Goal: Information Seeking & Learning: Check status

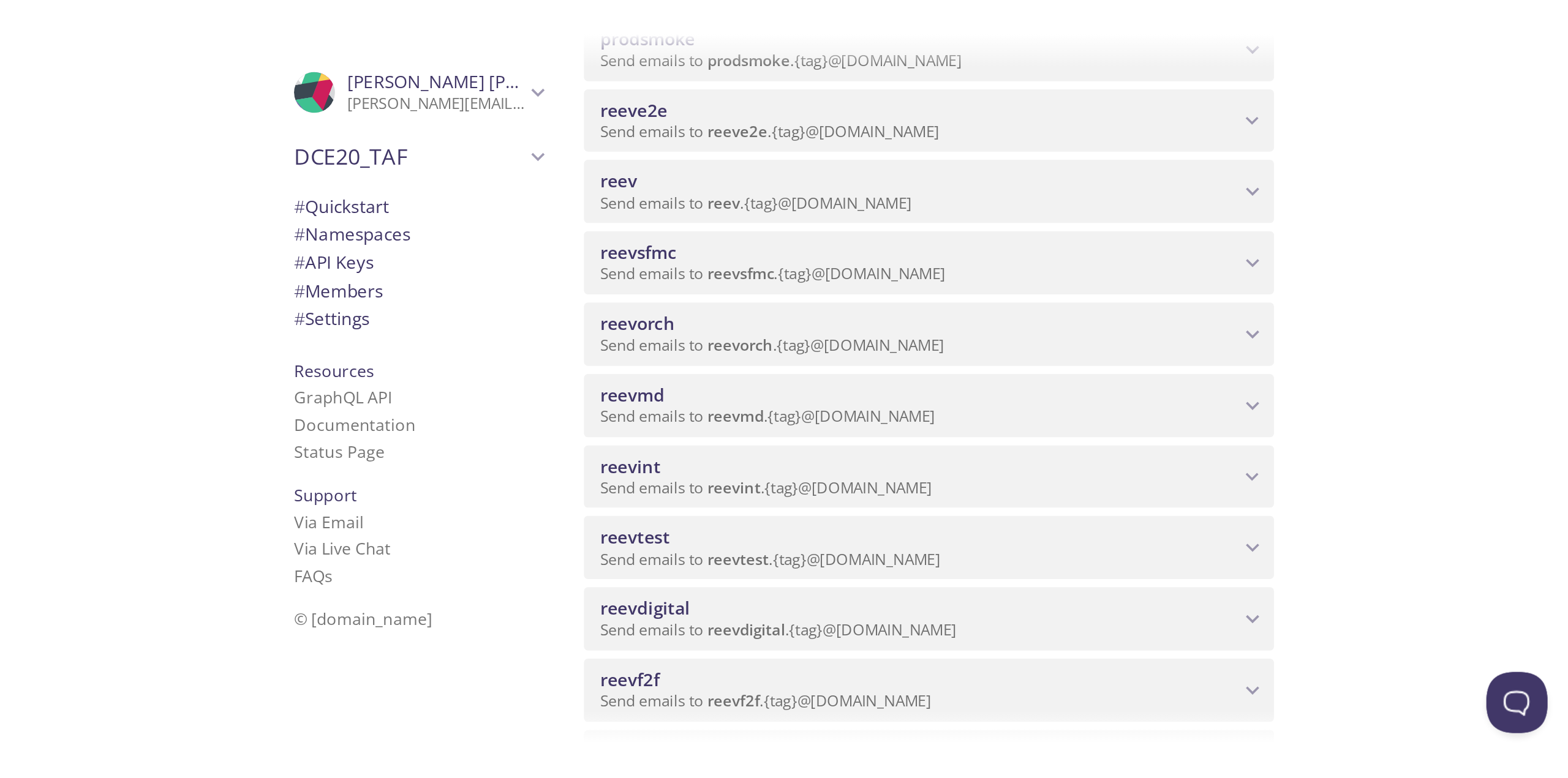
scroll to position [245, 0]
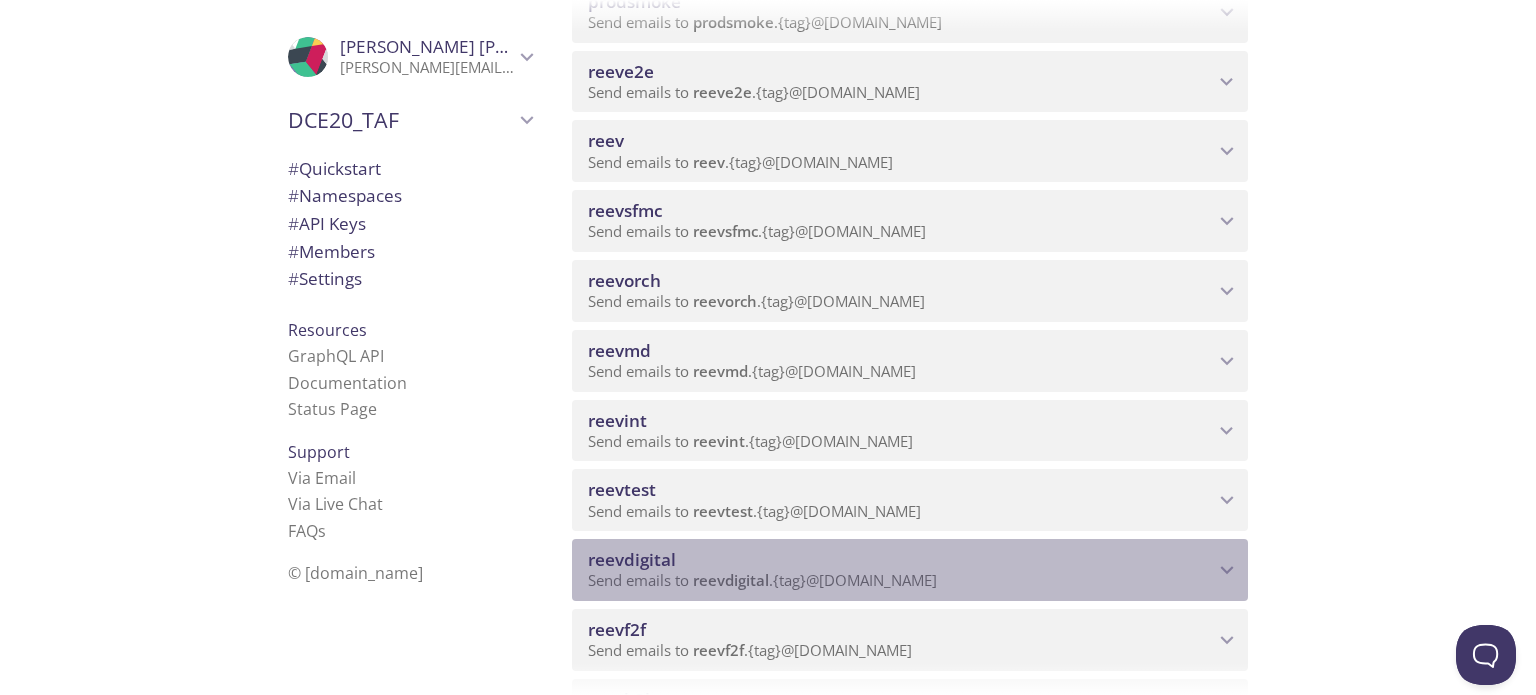
click at [896, 568] on span "reevdigital" at bounding box center [901, 560] width 626 height 22
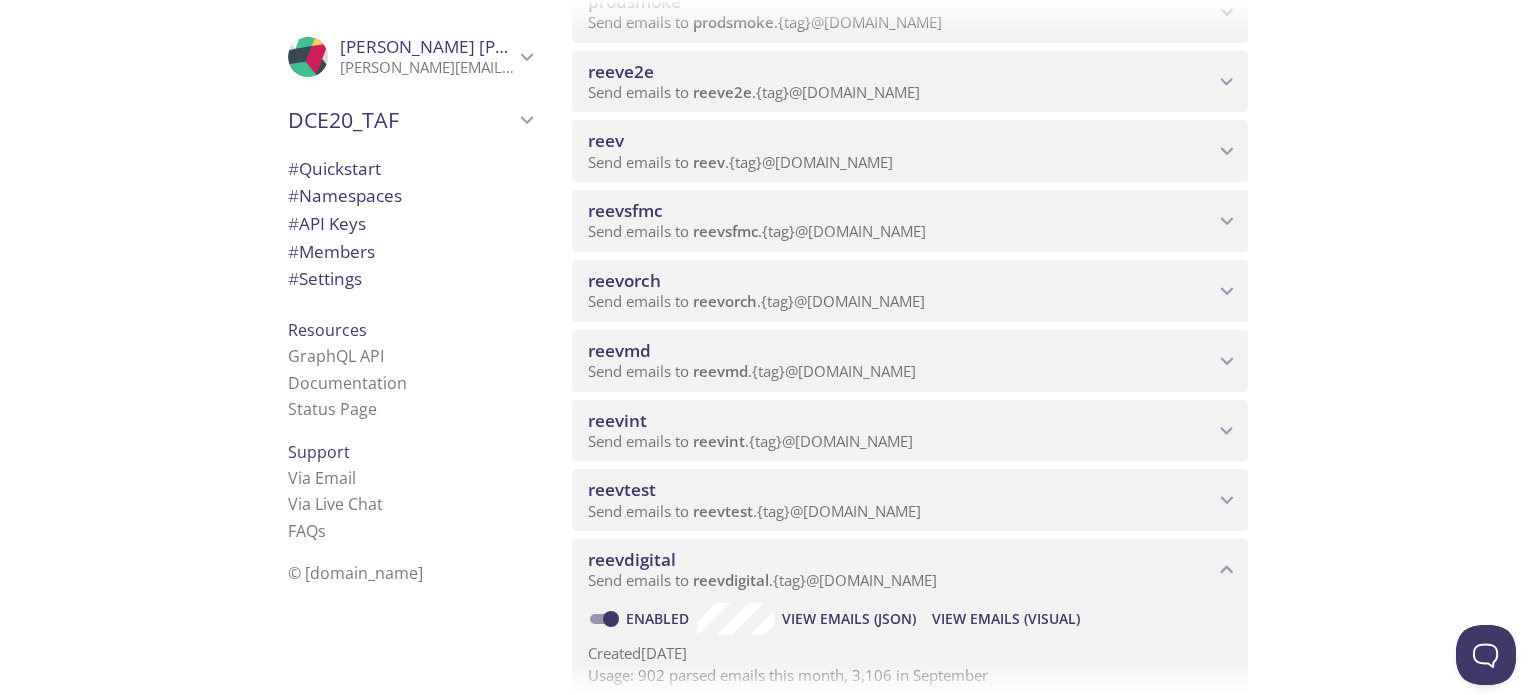
click at [952, 616] on span "View Emails (Visual)" at bounding box center [1006, 619] width 148 height 24
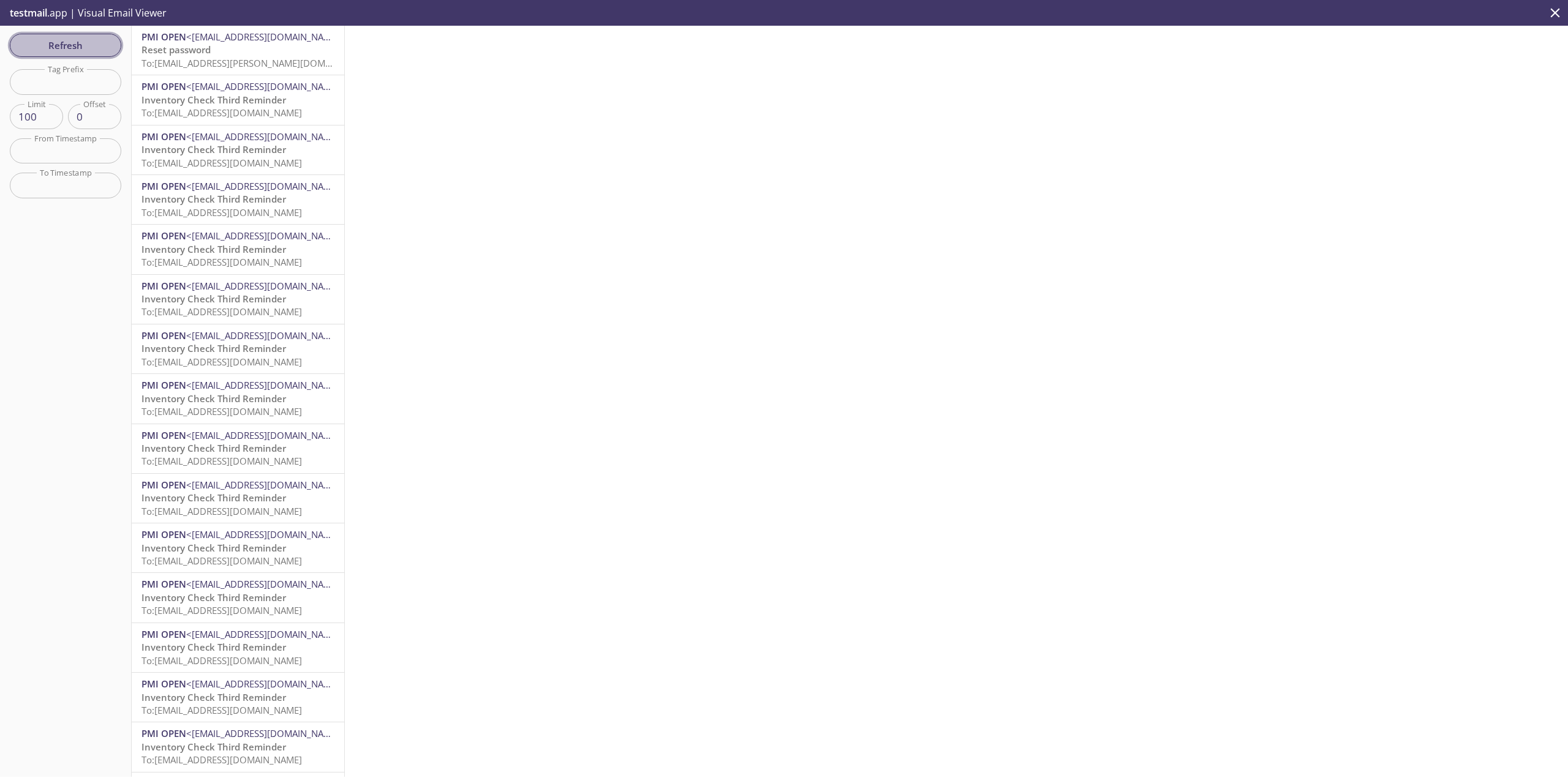
click at [91, 54] on button "Refresh" at bounding box center [66, 45] width 111 height 23
click at [46, 53] on span "Refresh" at bounding box center [66, 45] width 92 height 16
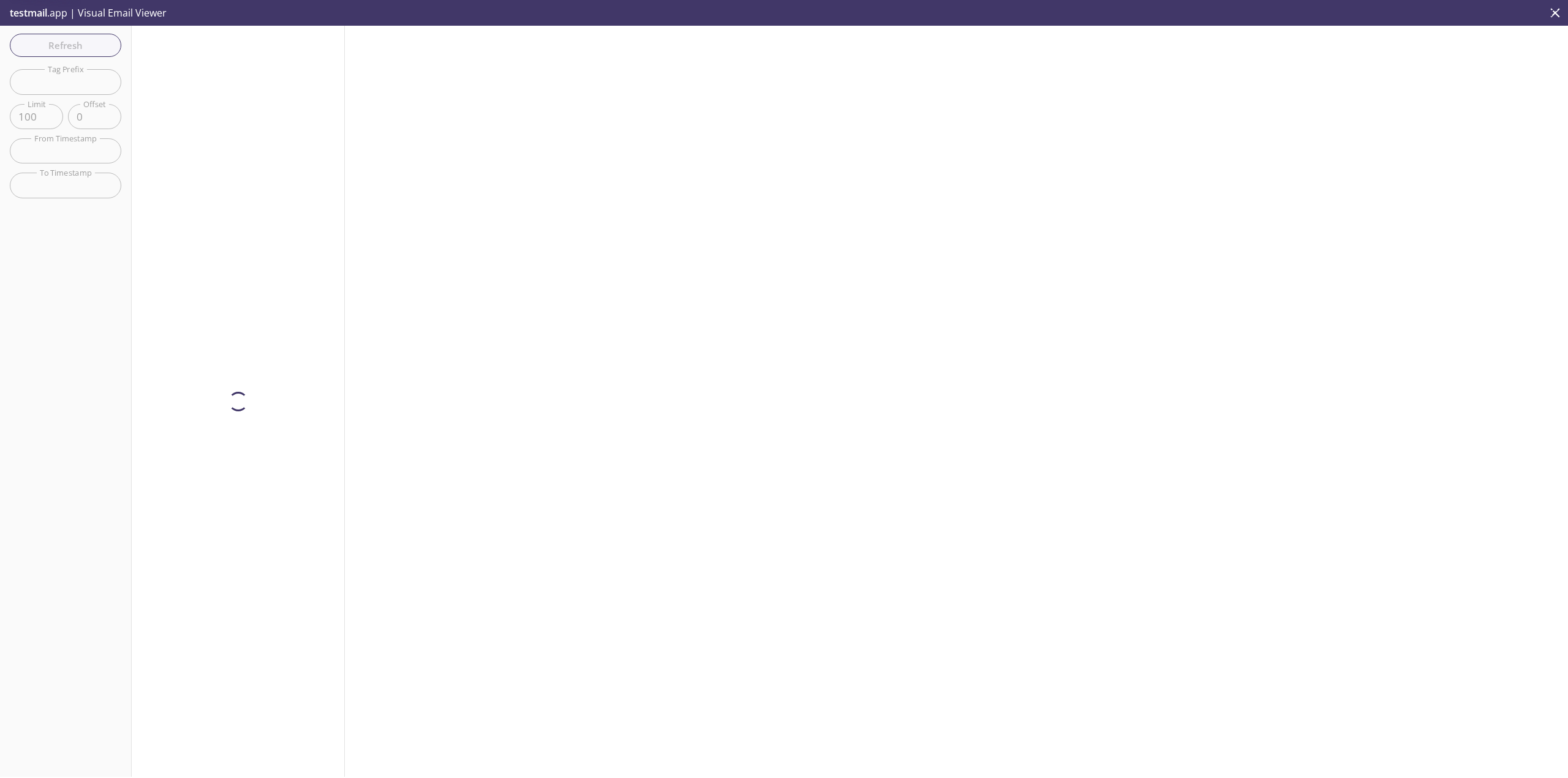
click at [66, 33] on div "Refresh Filters Tag Prefix Tag Prefix Limit 100 Limit Offset 0 Offset From Time…" at bounding box center [66, 401] width 132 height 751
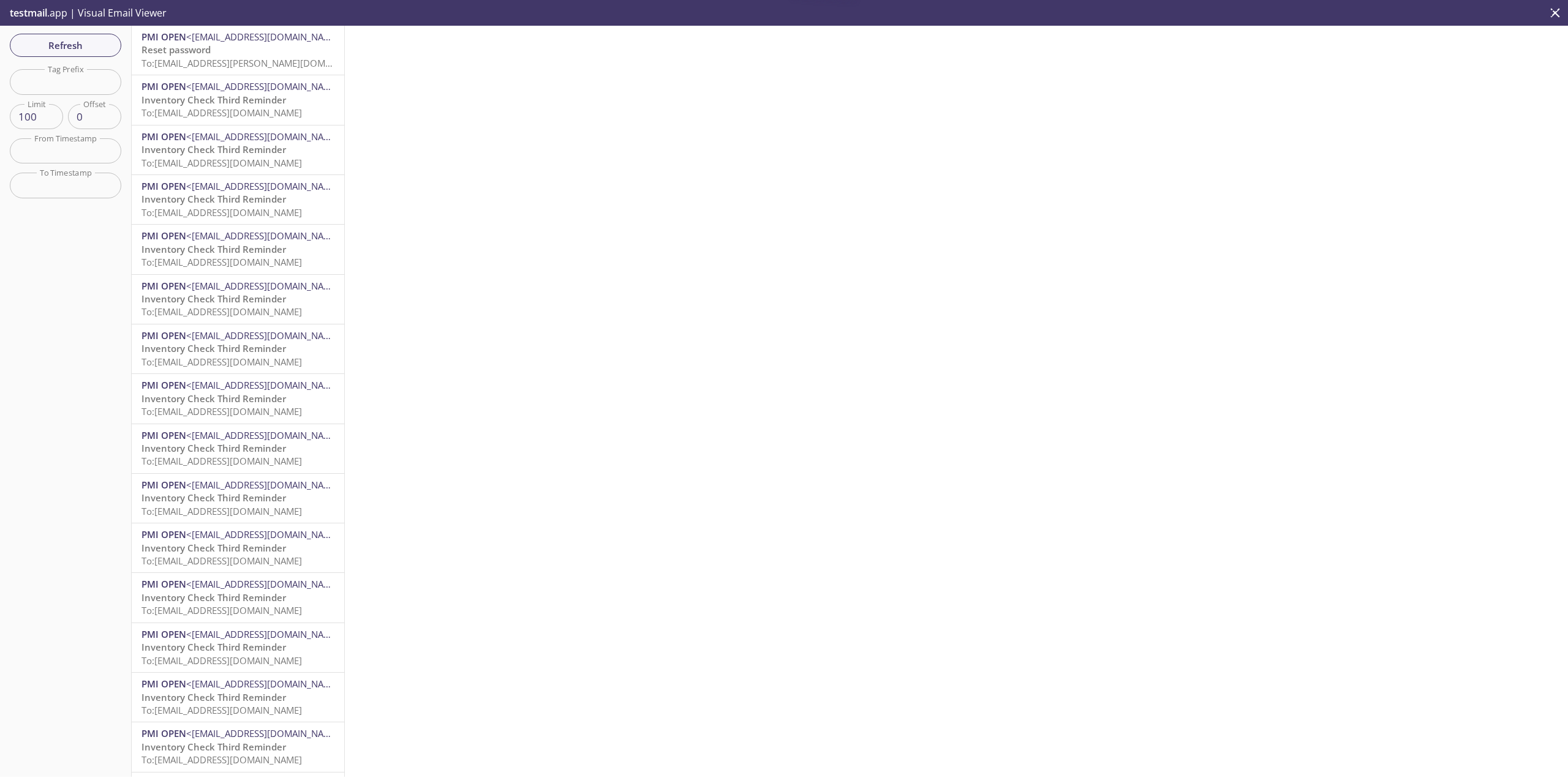
click at [58, 31] on div "Refresh Filters Tag Prefix Tag Prefix Limit 100 Limit Offset 0 Offset From Time…" at bounding box center [66, 401] width 132 height 751
click at [67, 42] on span "Refresh" at bounding box center [66, 45] width 92 height 16
click at [118, 47] on button "Refresh" at bounding box center [66, 45] width 111 height 23
click at [78, 43] on span "Refresh" at bounding box center [66, 45] width 92 height 16
click at [295, 59] on span "To: [EMAIL_ADDRESS][DOMAIN_NAME]" at bounding box center [222, 63] width 160 height 12
